Goal: Information Seeking & Learning: Understand process/instructions

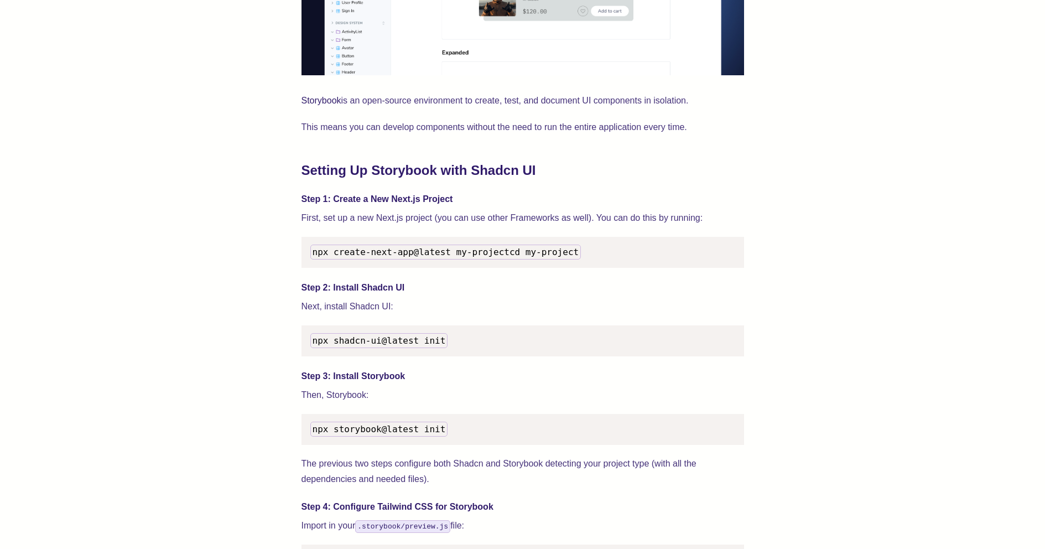
click at [321, 251] on span "npx create-next-app@latest my-project" at bounding box center [411, 252] width 197 height 11
copy span "npx create-next-app@latest my-project"
click at [507, 339] on pre "npx shadcn-ui@latest init" at bounding box center [523, 340] width 443 height 31
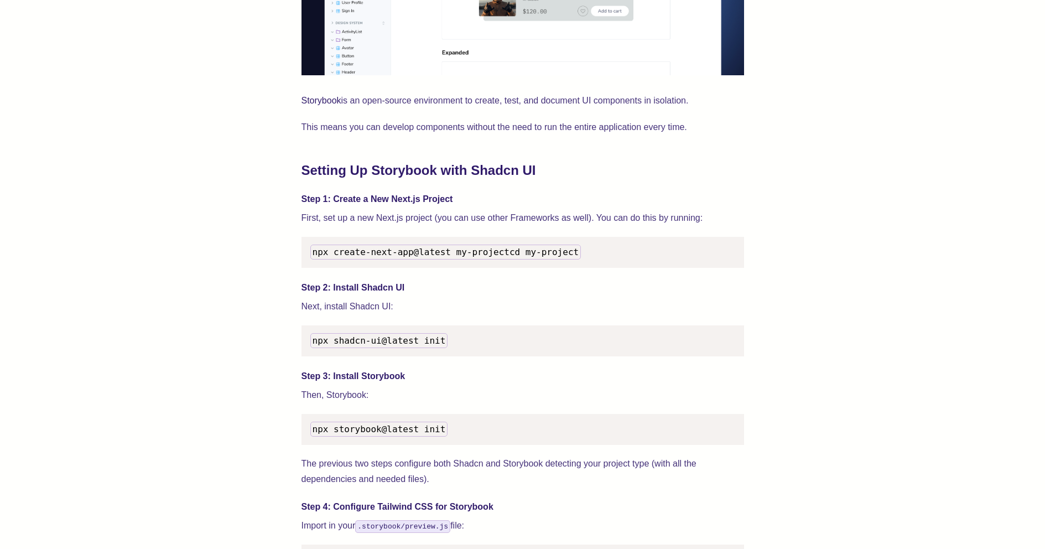
click at [345, 259] on code "npx create-next-app@latest my-project cd my-project" at bounding box center [445, 252] width 271 height 15
click at [386, 314] on p "Next, install Shadcn UI:" at bounding box center [523, 306] width 443 height 15
click at [391, 346] on span "npx shadcn-ui@latest init" at bounding box center [379, 340] width 133 height 11
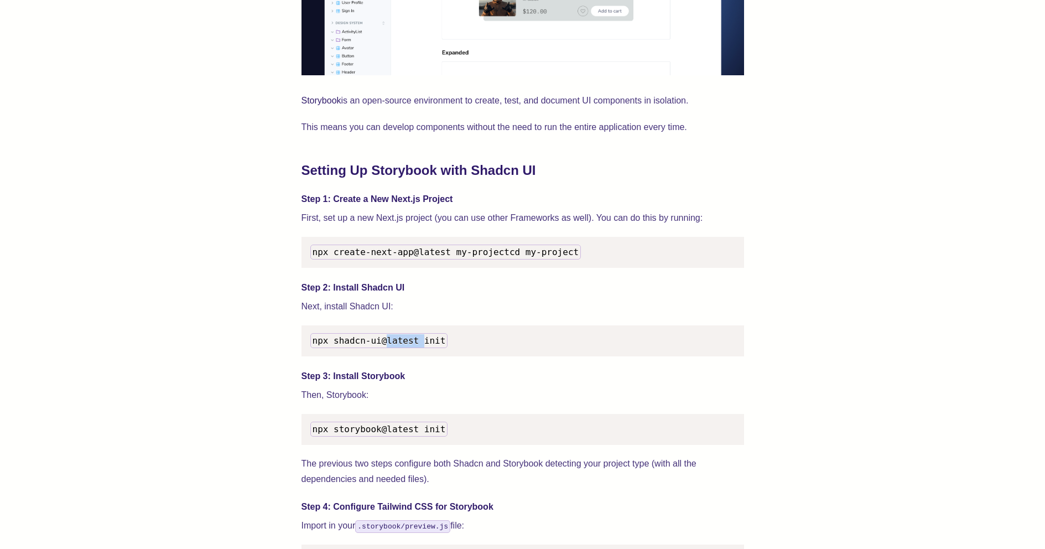
click at [391, 346] on span "npx shadcn-ui@latest init" at bounding box center [379, 340] width 133 height 11
copy span "npx shadcn-ui@latest init"
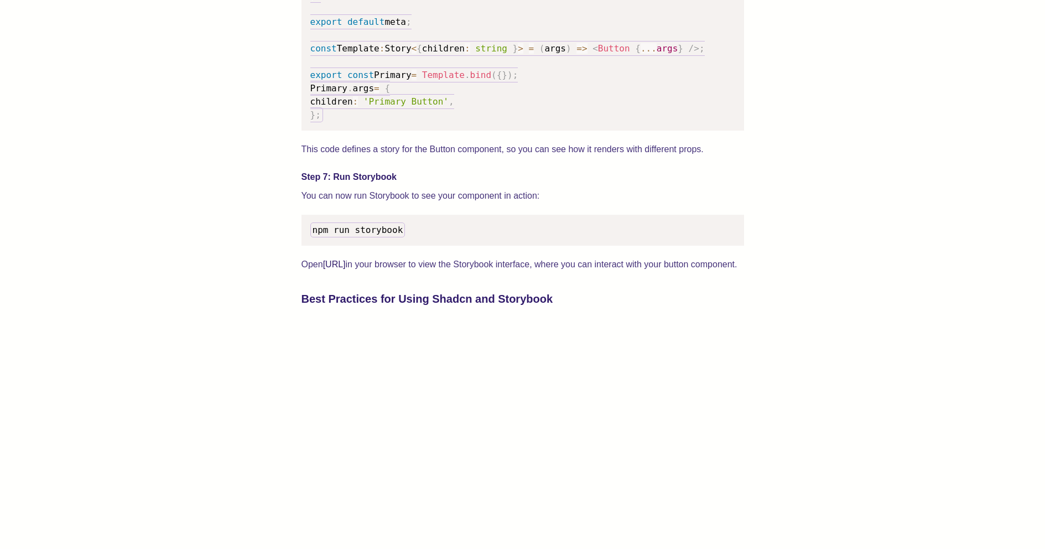
scroll to position [1936, 0]
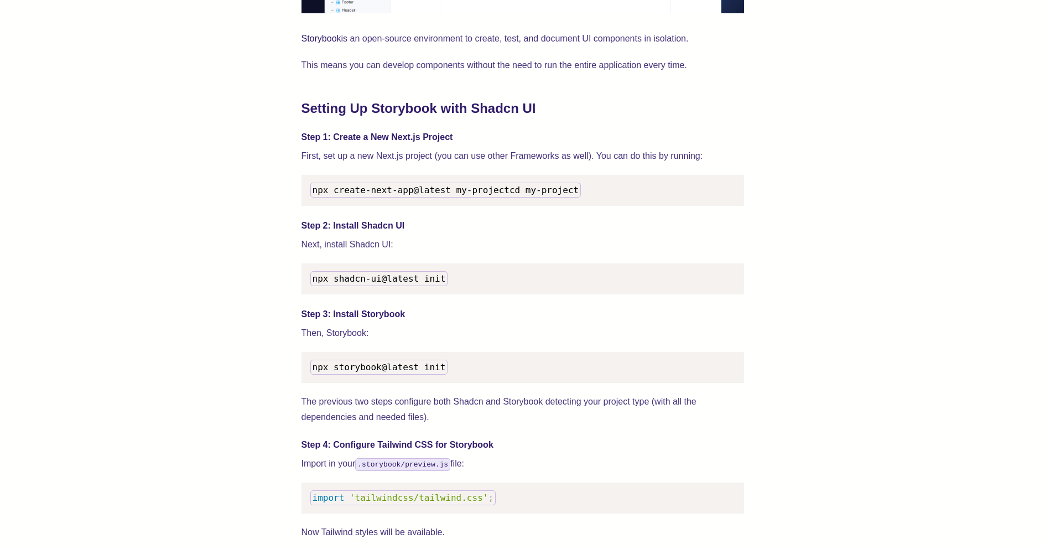
scroll to position [1106, 0]
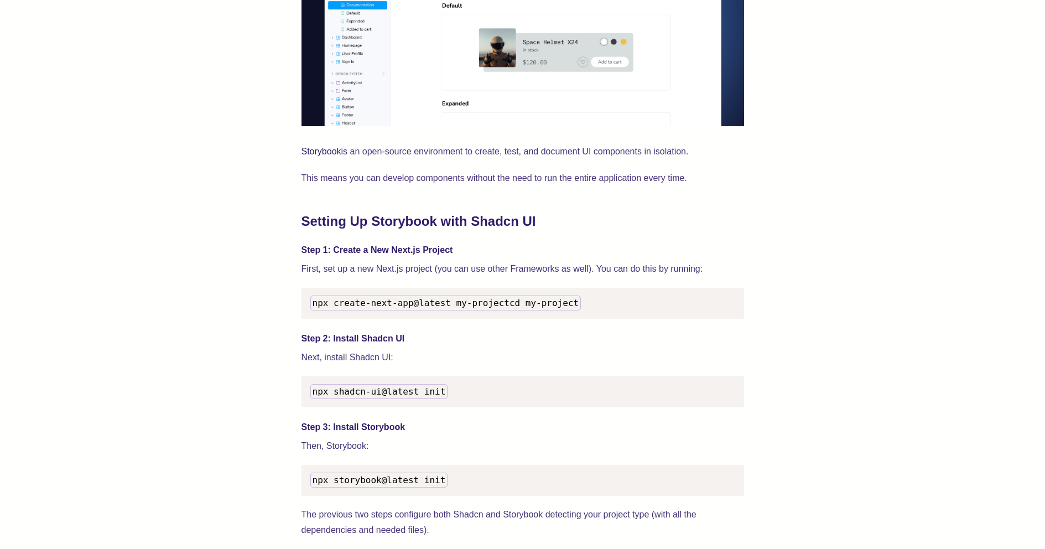
scroll to position [885, 0]
